Goal: Task Accomplishment & Management: Manage account settings

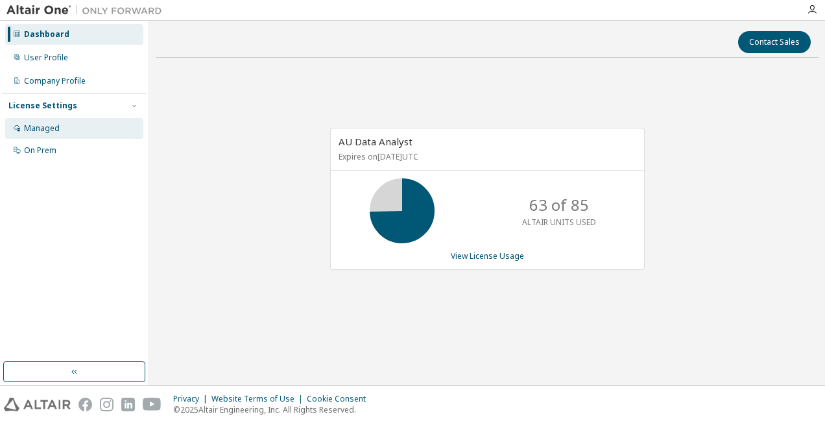
click at [53, 128] on div "Managed" at bounding box center [42, 128] width 36 height 10
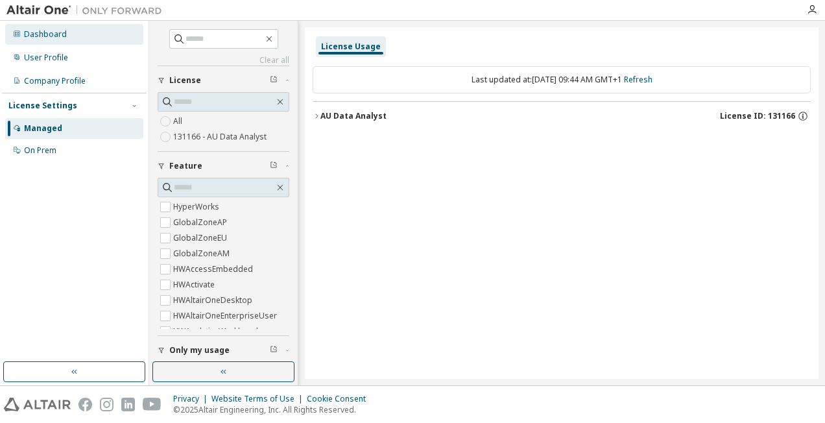
click at [53, 36] on div "Dashboard" at bounding box center [45, 34] width 43 height 10
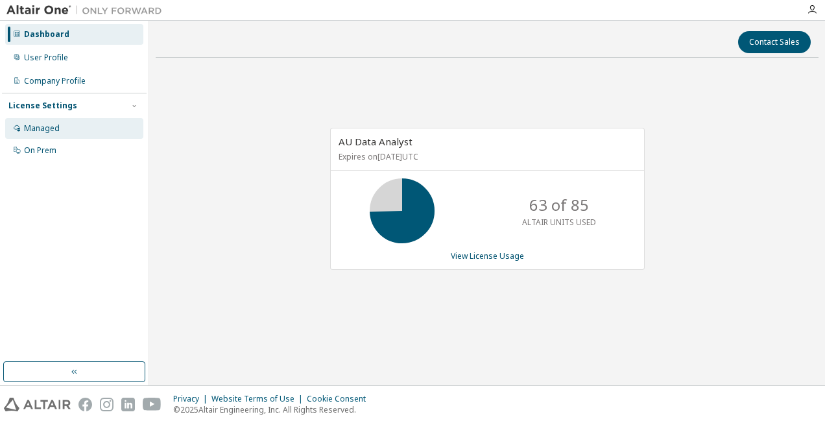
click at [48, 127] on div "Managed" at bounding box center [42, 128] width 36 height 10
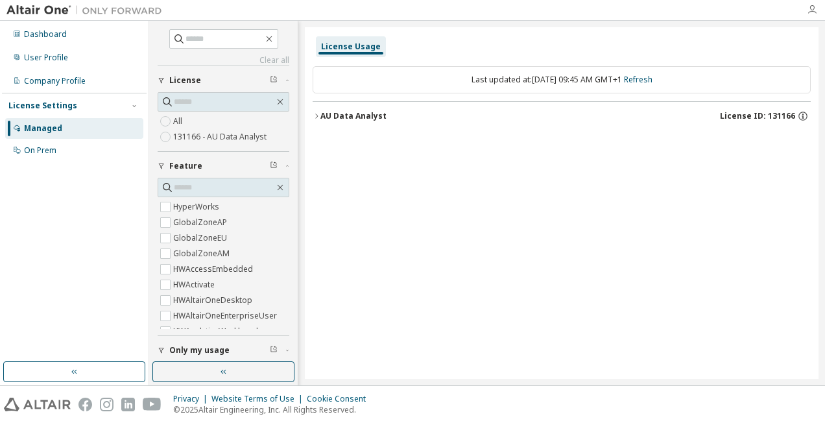
click at [811, 8] on icon "button" at bounding box center [812, 10] width 10 height 10
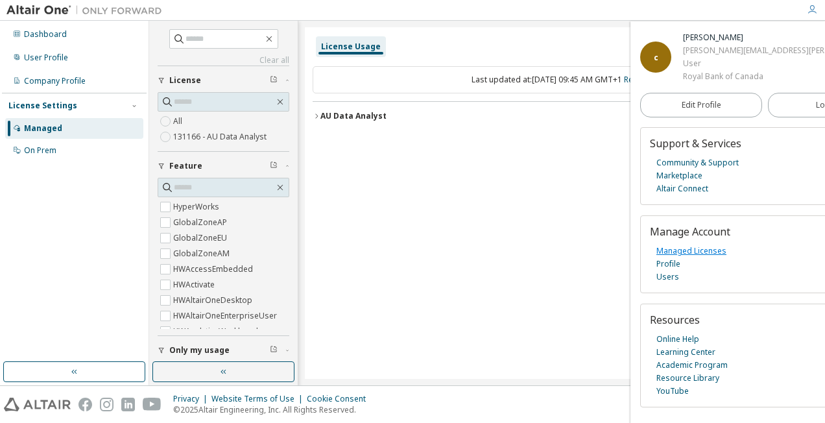
click at [687, 249] on link "Managed Licenses" at bounding box center [692, 251] width 70 height 13
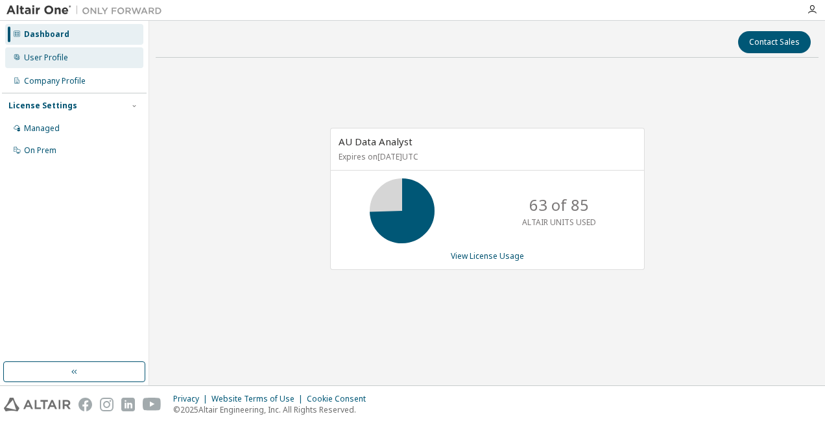
click at [49, 60] on div "User Profile" at bounding box center [46, 58] width 44 height 10
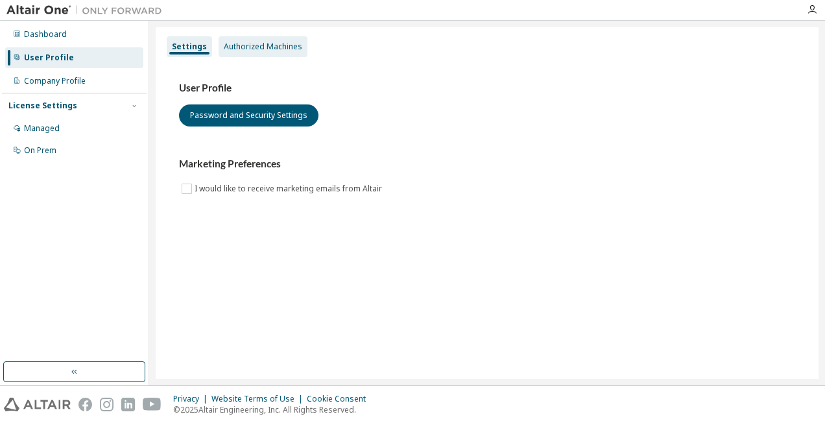
click at [271, 42] on div "Authorized Machines" at bounding box center [263, 47] width 79 height 10
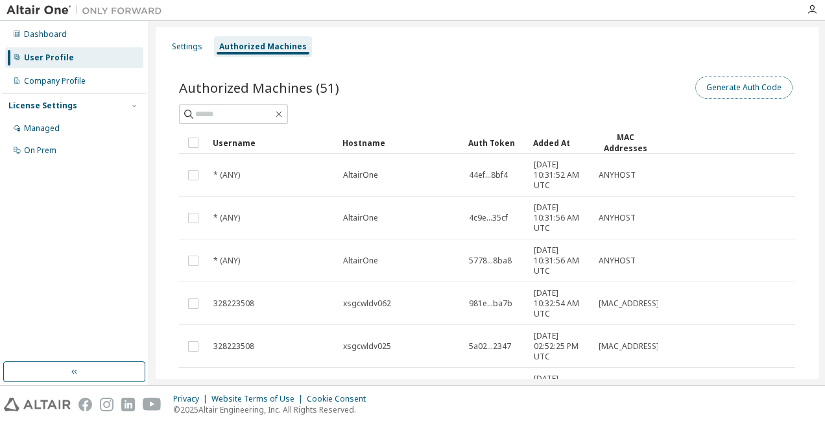
click at [725, 93] on button "Generate Auth Code" at bounding box center [744, 88] width 97 height 22
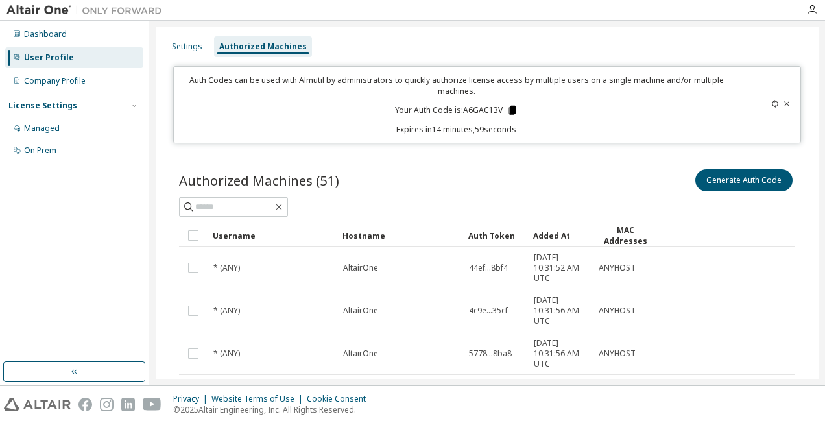
click at [512, 108] on icon at bounding box center [512, 110] width 7 height 9
